Goal: Contribute content

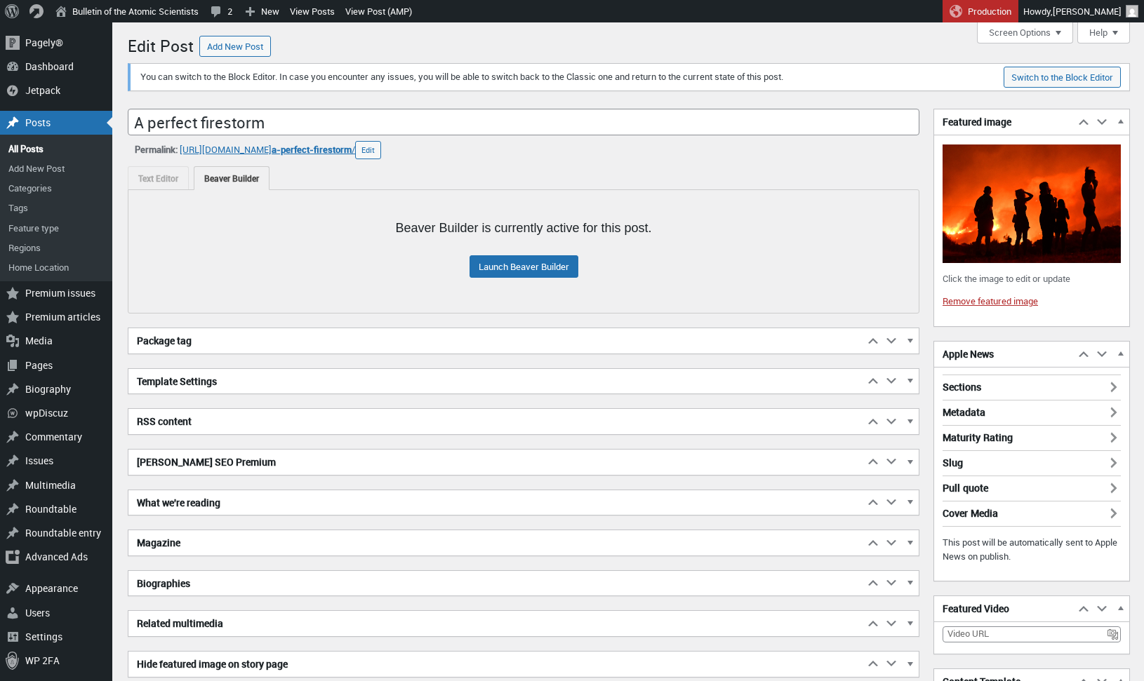
scroll to position [10, 0]
click at [208, 460] on h2 "Yoast SEO Premium" at bounding box center [495, 462] width 735 height 25
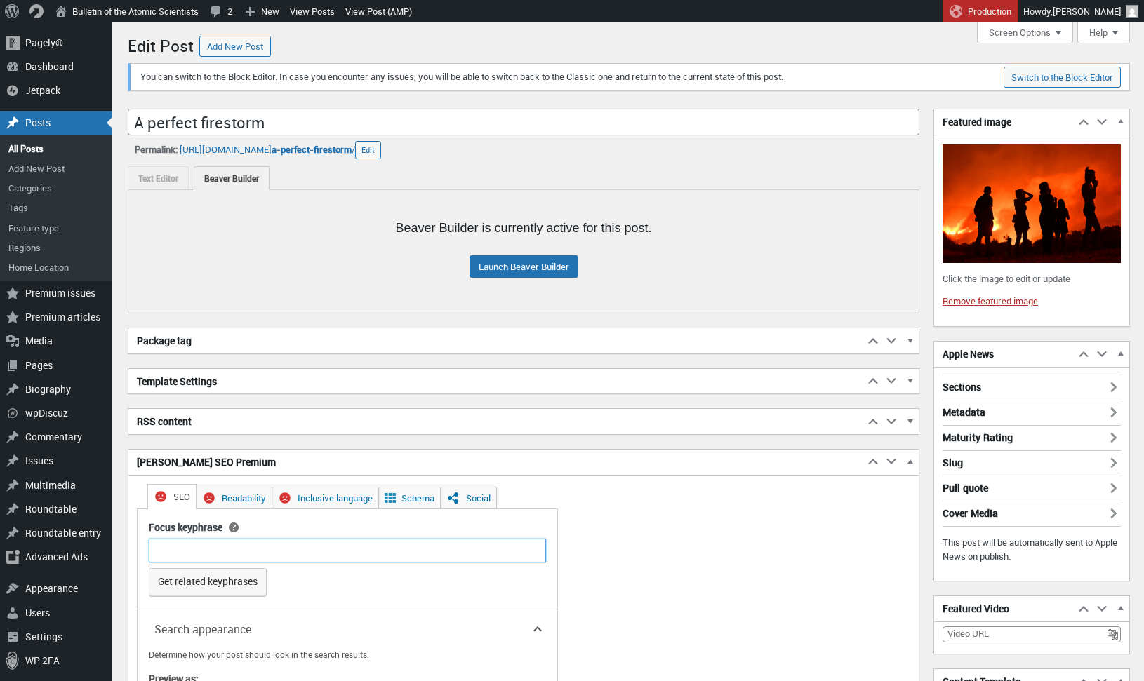
click at [227, 547] on input "Focus keyphrase" at bounding box center [347, 551] width 397 height 24
type input "greece wildfire"
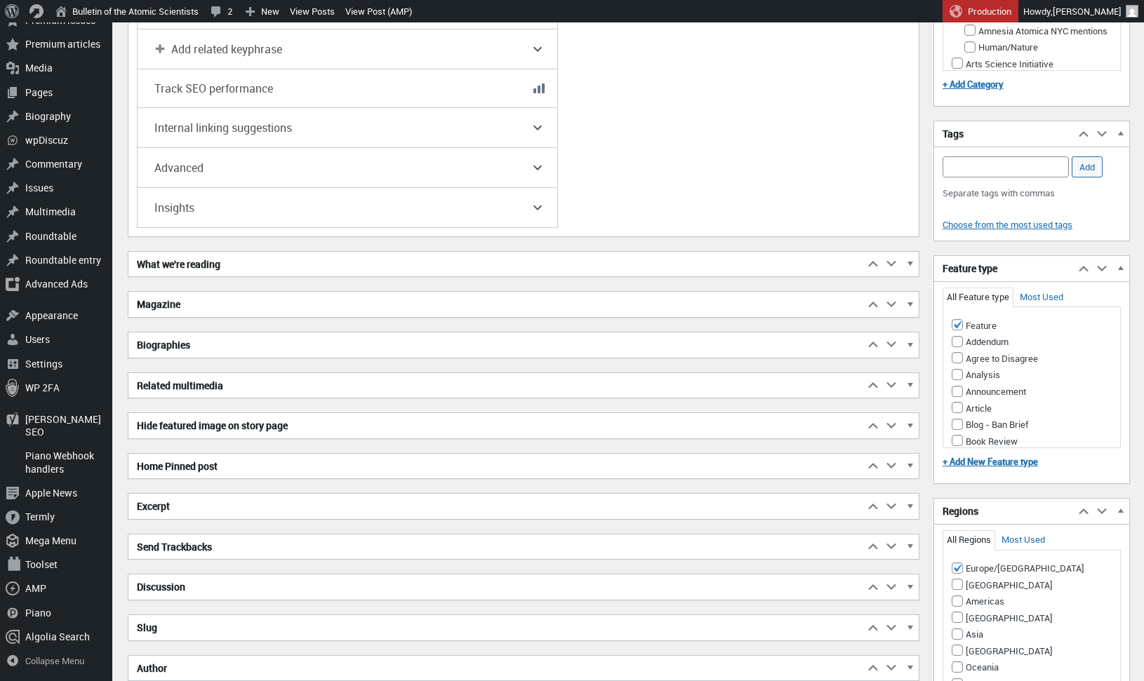
scroll to position [1154, 0]
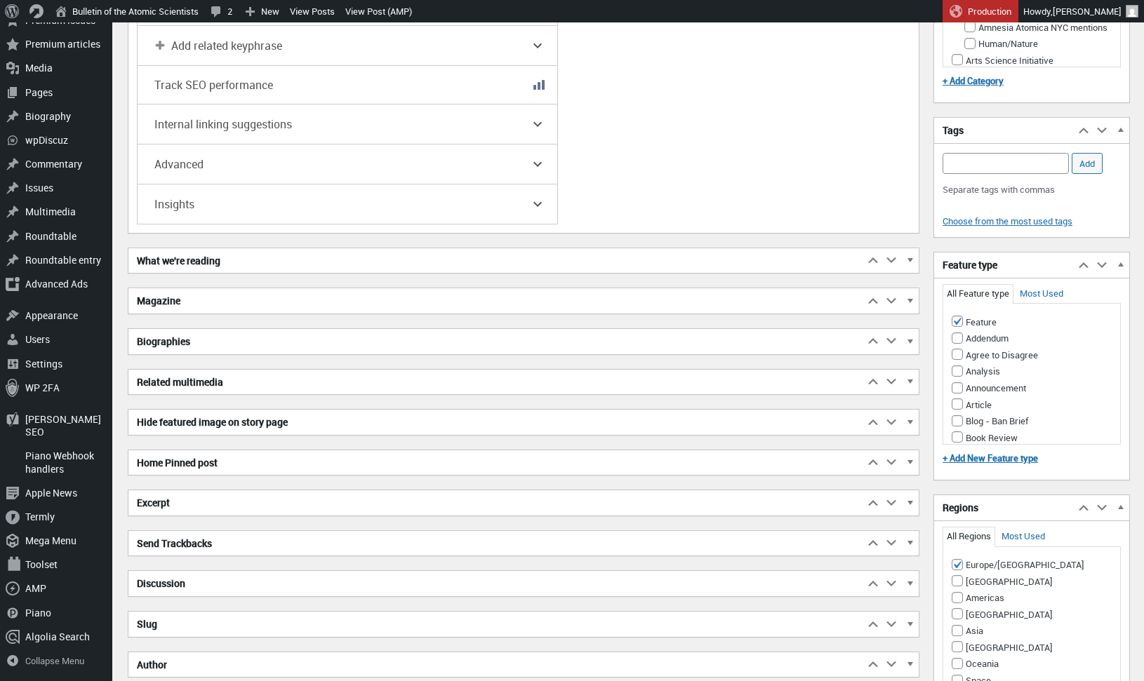
click at [220, 504] on h2 "Excerpt" at bounding box center [495, 503] width 735 height 25
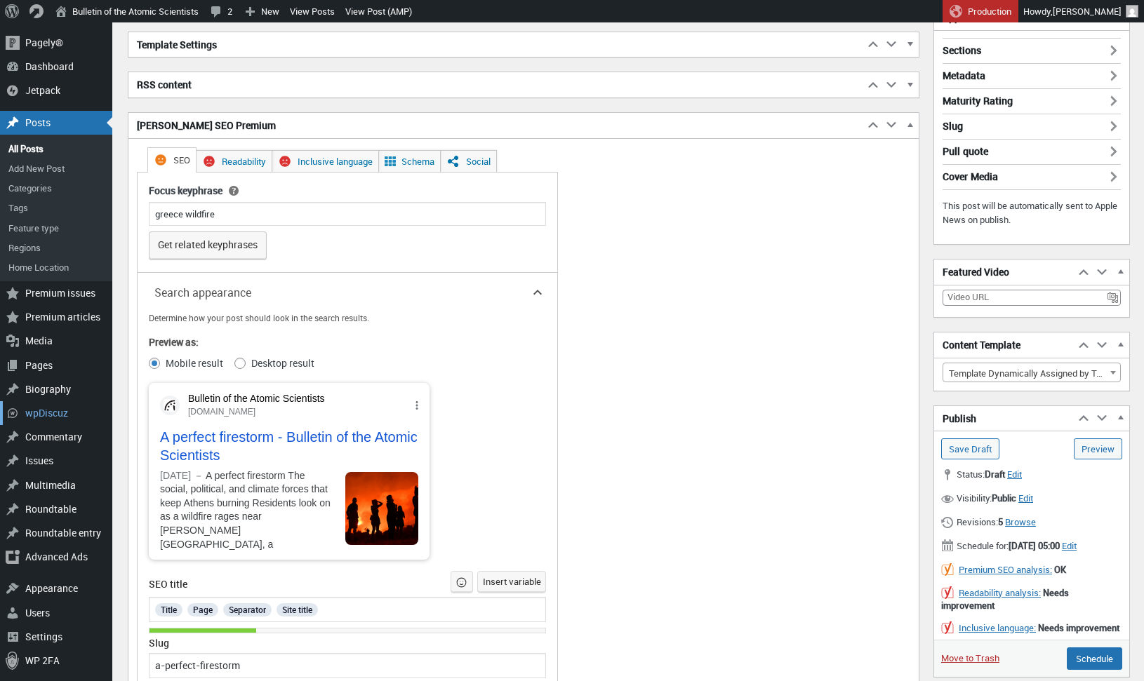
scroll to position [0, 0]
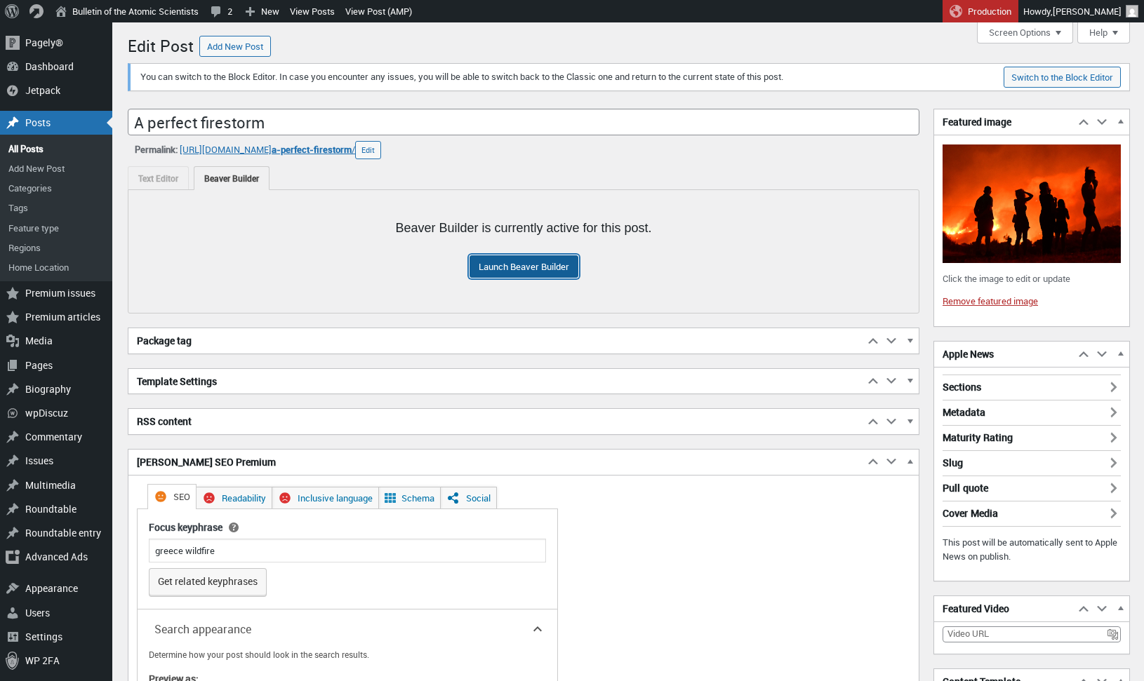
click at [539, 266] on link "Launch Beaver Builder" at bounding box center [524, 266] width 109 height 22
